Goal: Task Accomplishment & Management: Complete application form

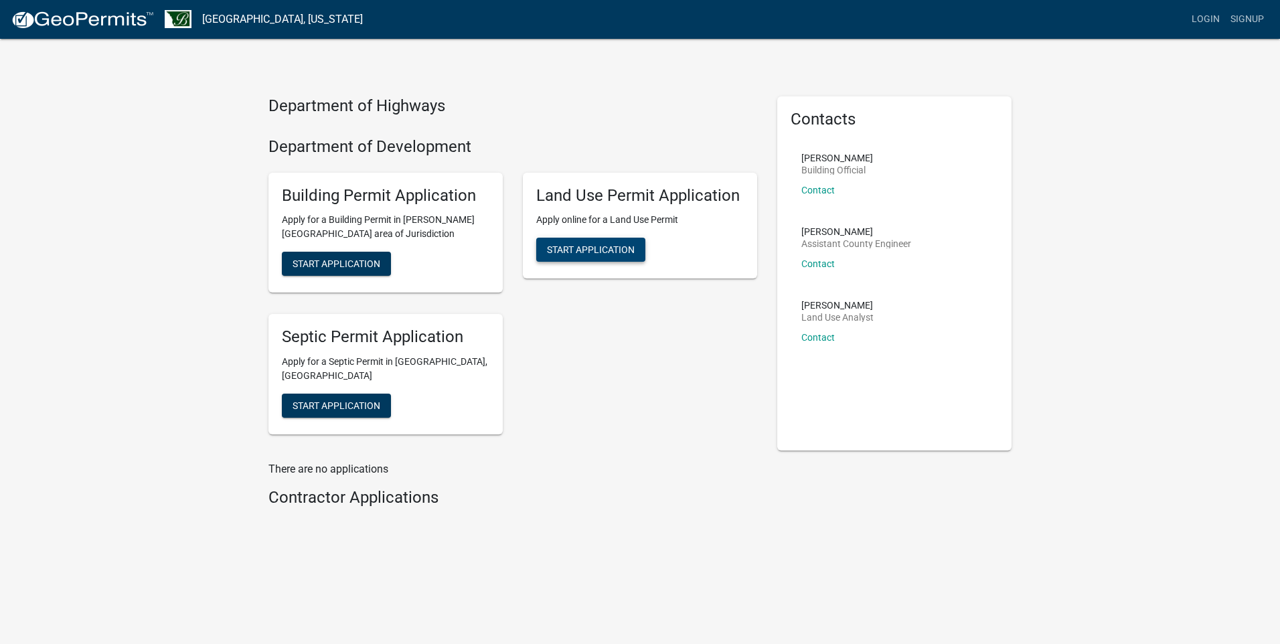
click at [605, 244] on span "Start Application" at bounding box center [591, 249] width 88 height 11
click at [321, 262] on span "Start Application" at bounding box center [337, 263] width 88 height 11
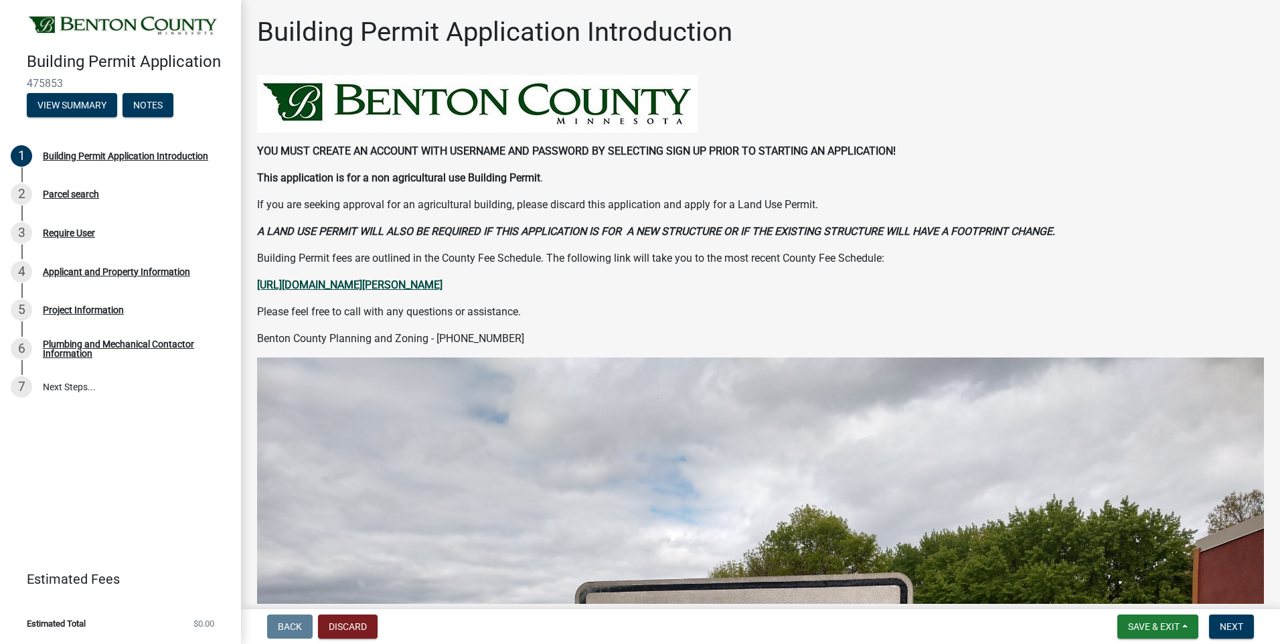
click at [443, 286] on strong "https://www.co.benton.mn.us/621/Benton-County-Fee-Schedule" at bounding box center [349, 285] width 185 height 13
